Goal: Transaction & Acquisition: Purchase product/service

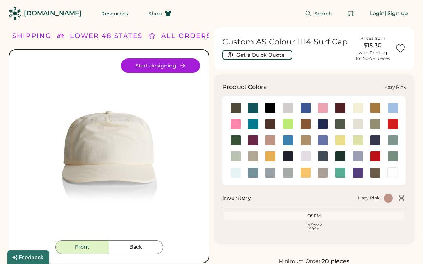
click at [269, 141] on div at bounding box center [270, 140] width 11 height 11
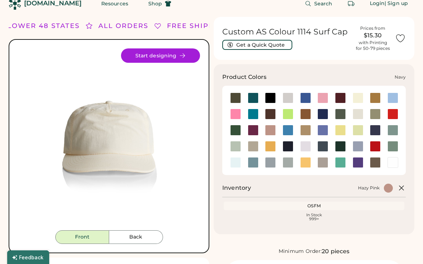
scroll to position [3, 0]
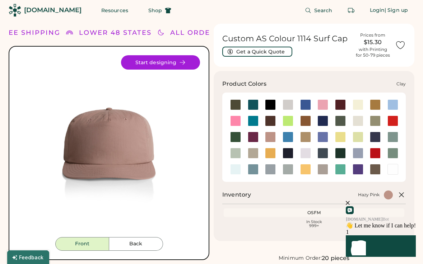
click at [308, 119] on div at bounding box center [305, 121] width 11 height 11
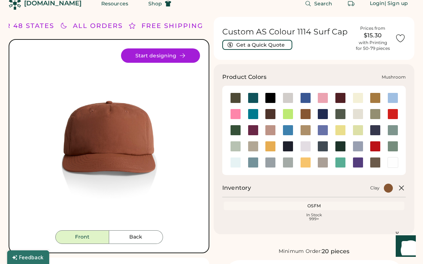
scroll to position [7, 0]
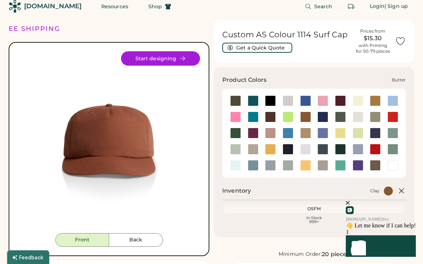
click at [358, 102] on div at bounding box center [357, 100] width 11 height 11
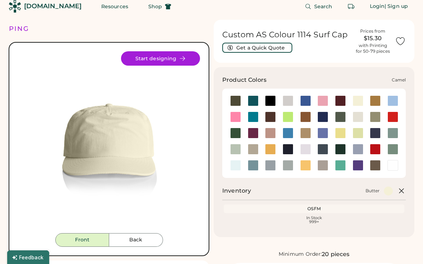
click at [374, 103] on div at bounding box center [375, 100] width 11 height 11
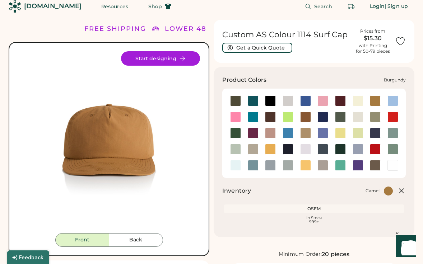
click at [340, 104] on div at bounding box center [340, 100] width 11 height 11
